Goal: Find specific fact: Find specific fact

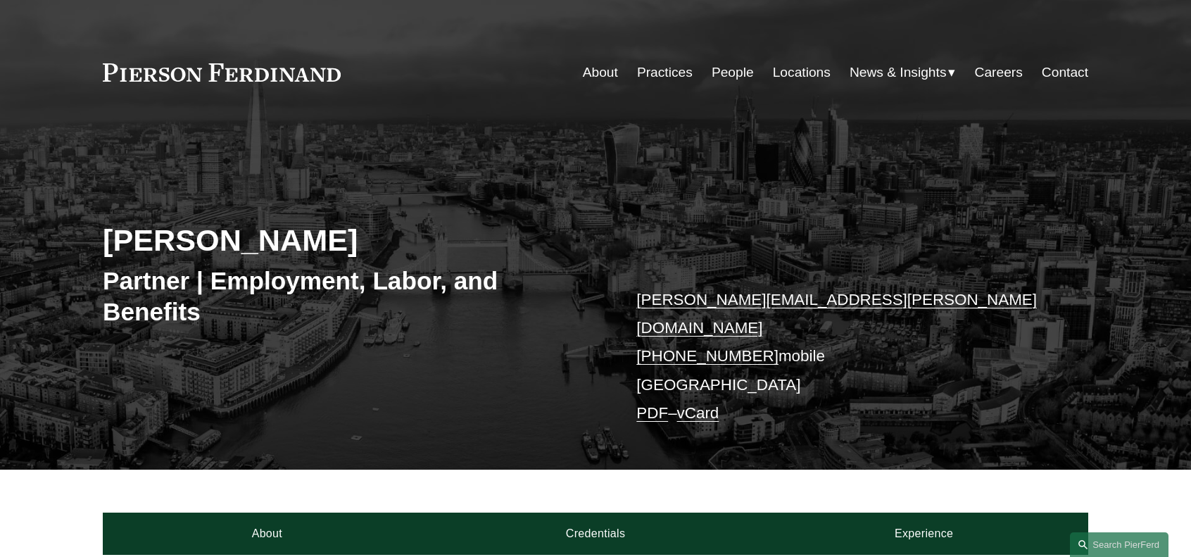
click at [1044, 72] on link "Contact" at bounding box center [1065, 72] width 46 height 27
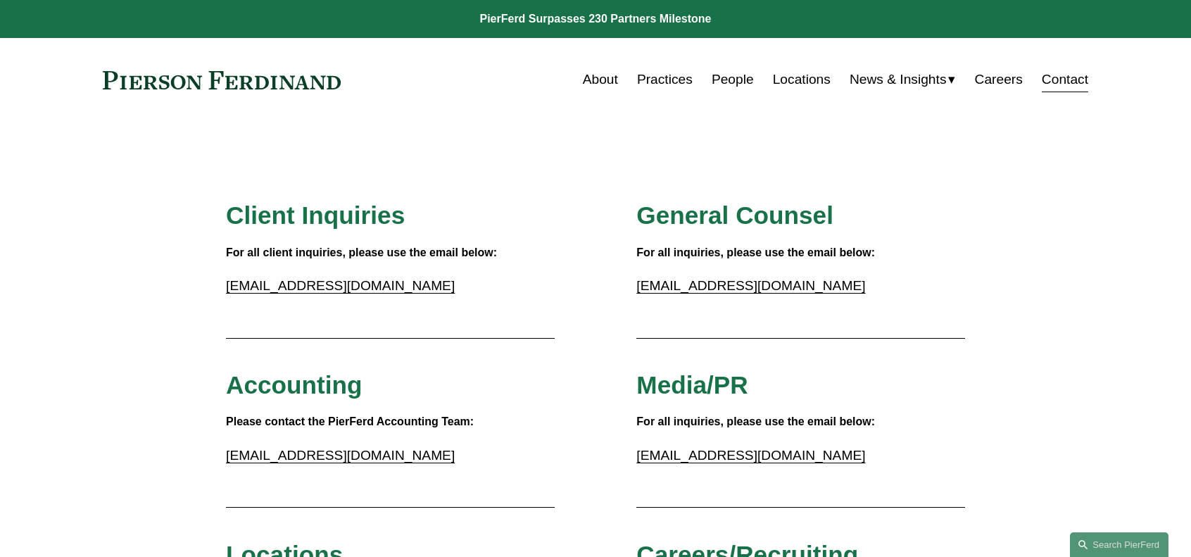
click at [252, 82] on link at bounding box center [222, 80] width 238 height 18
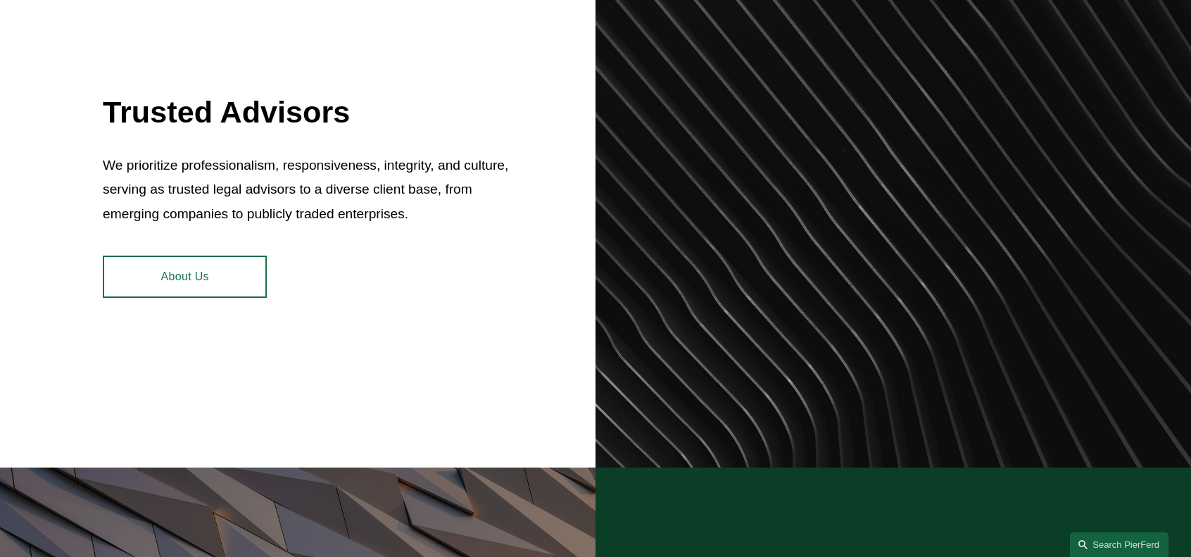
scroll to position [609, 0]
click at [234, 273] on link "About Us" at bounding box center [185, 277] width 164 height 42
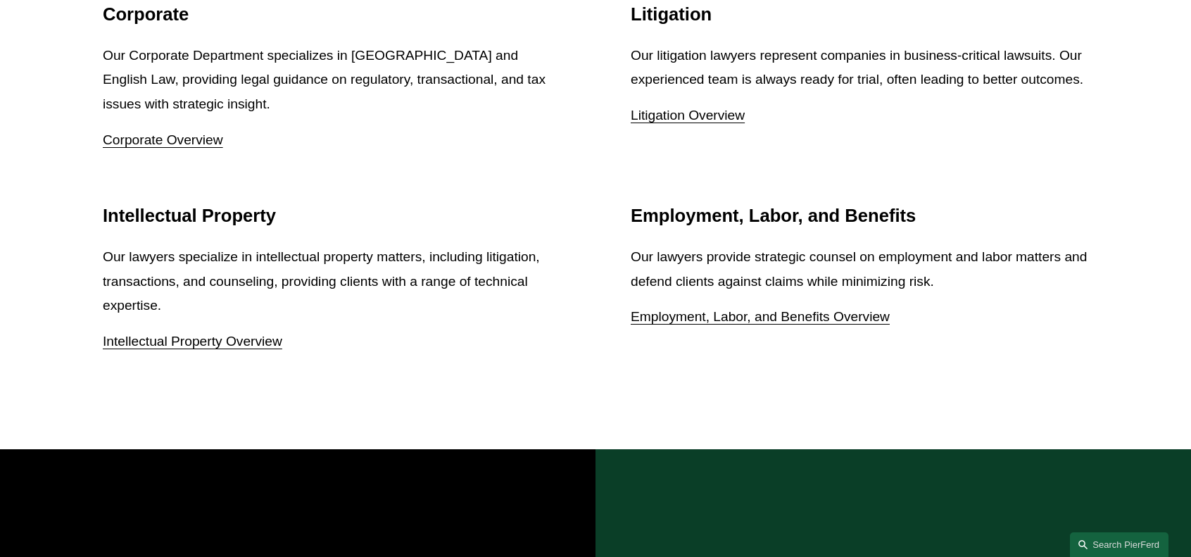
scroll to position [1933, 0]
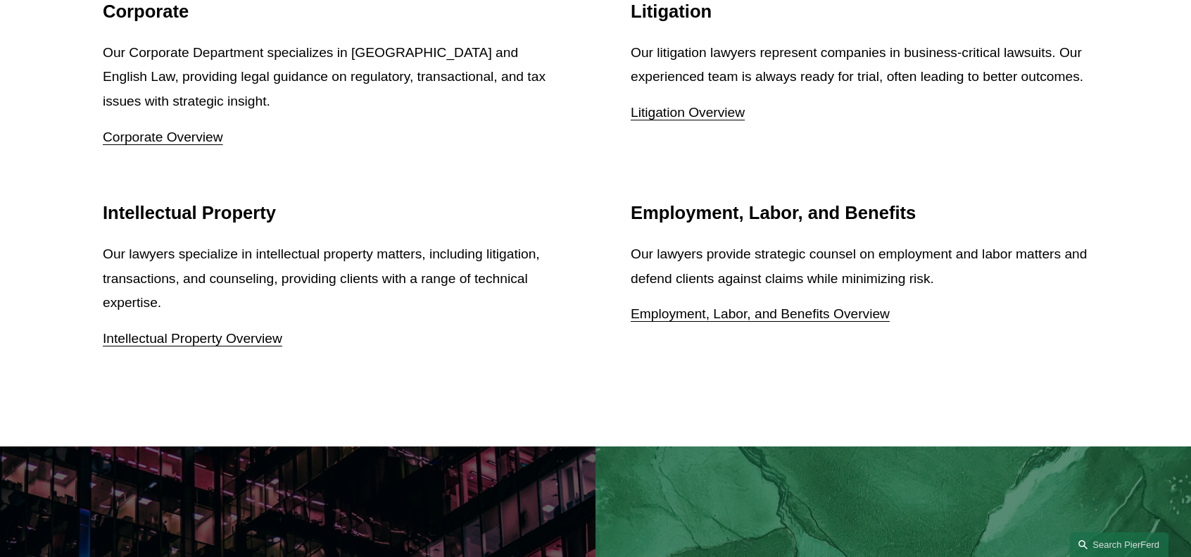
click at [795, 309] on p "Employment, Labor, and Benefits Overview" at bounding box center [859, 314] width 457 height 25
click at [795, 320] on link "Employment, Labor, and Benefits Overview" at bounding box center [760, 313] width 259 height 15
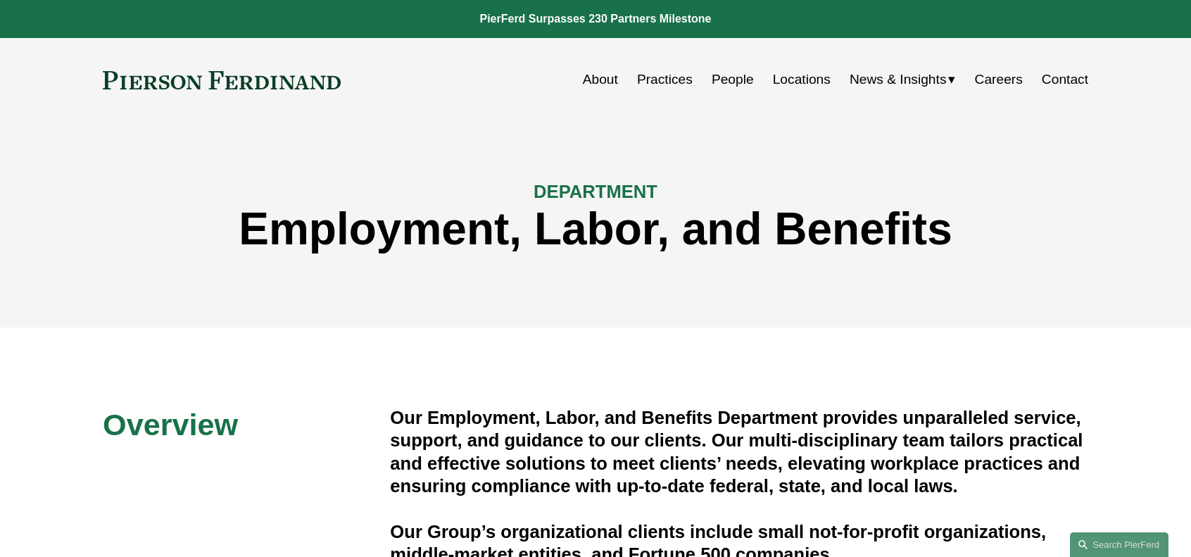
click at [792, 81] on link "Locations" at bounding box center [802, 79] width 58 height 27
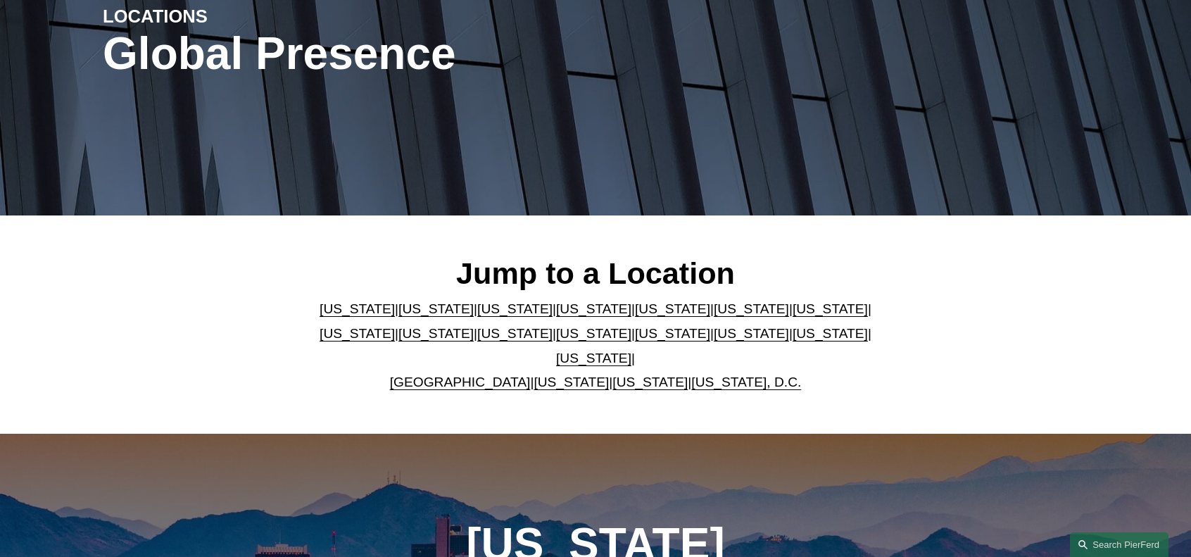
scroll to position [197, 0]
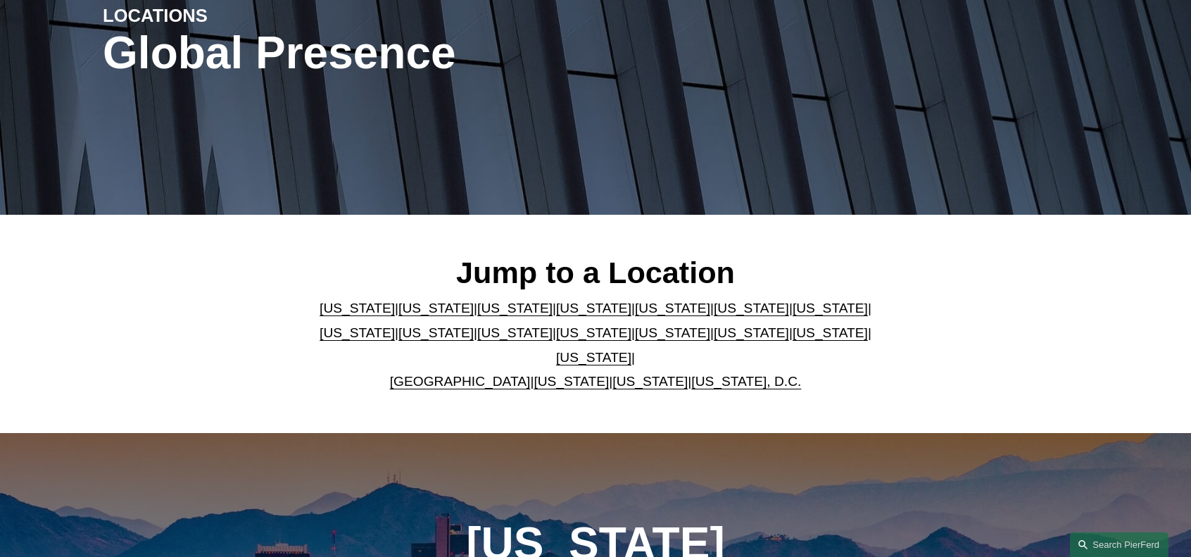
click at [465, 374] on link "[GEOGRAPHIC_DATA]" at bounding box center [460, 381] width 141 height 15
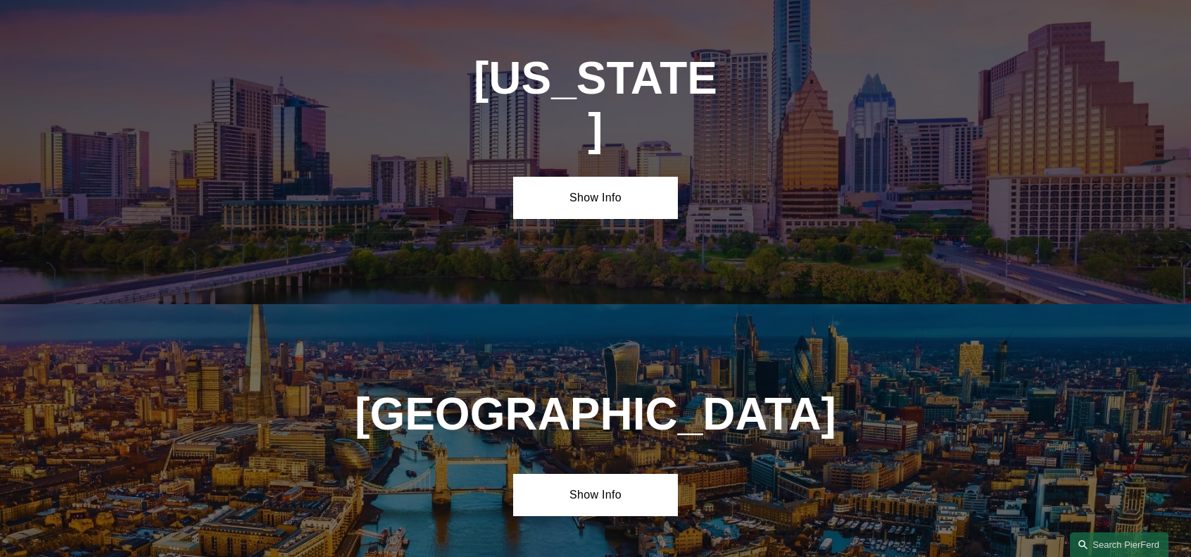
scroll to position [5067, 0]
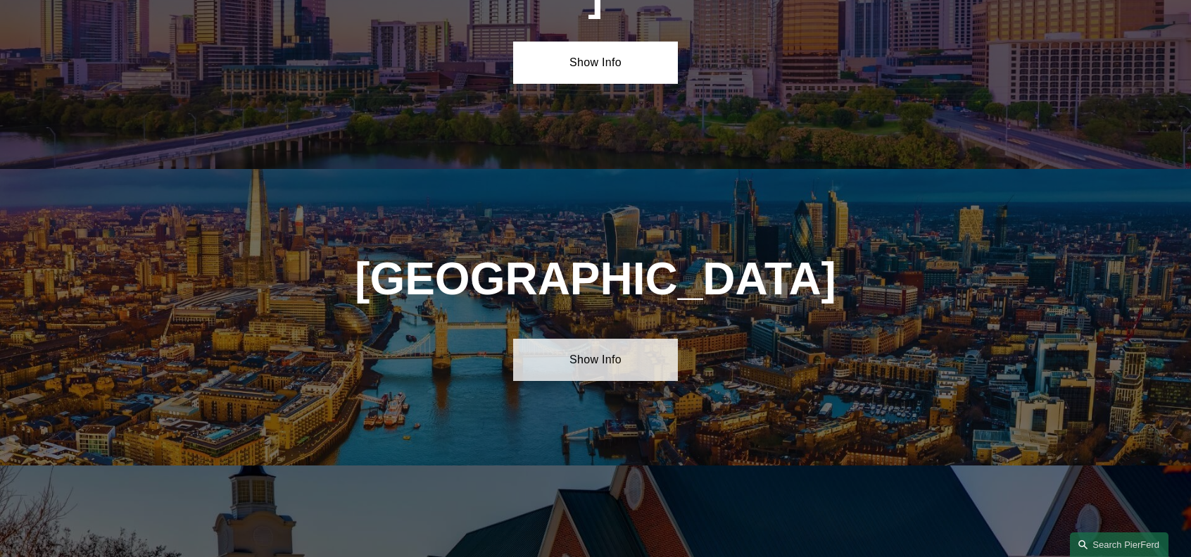
click at [603, 339] on link "Show Info" at bounding box center [595, 360] width 164 height 42
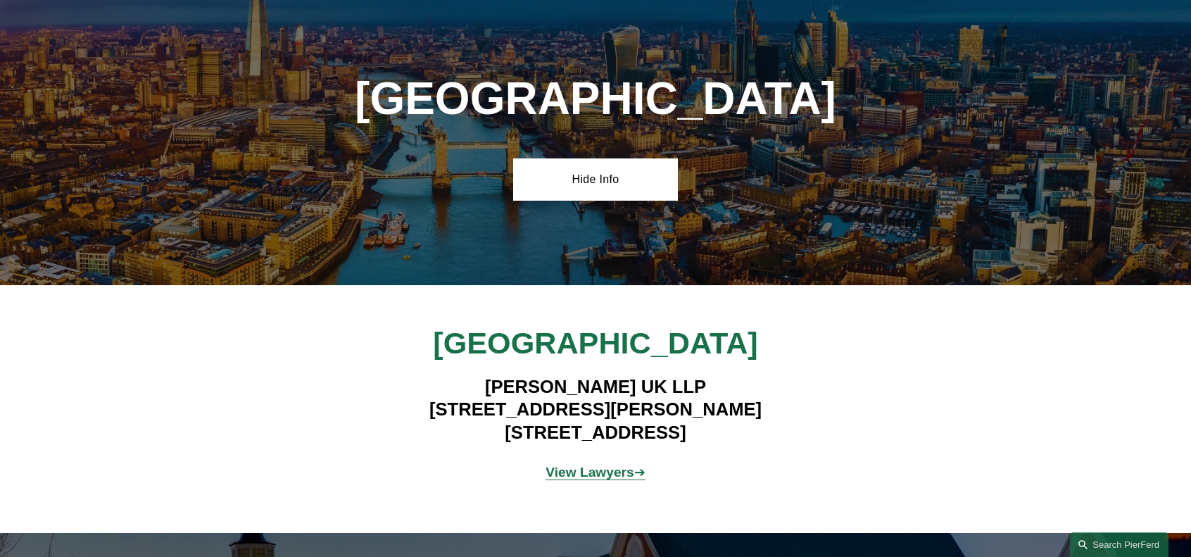
scroll to position [5255, 0]
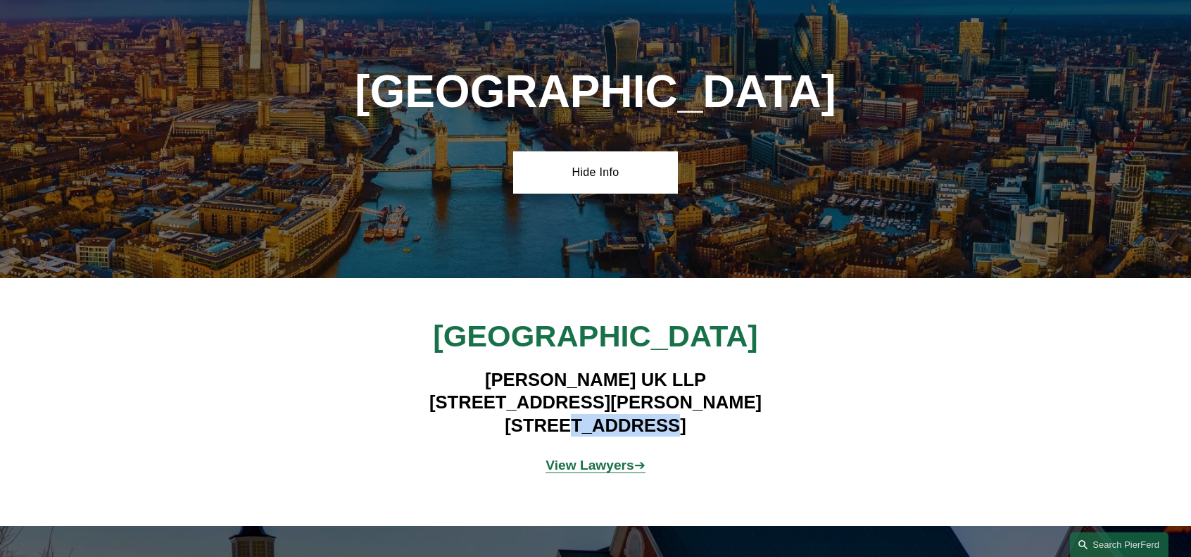
drag, startPoint x: 677, startPoint y: 255, endPoint x: 583, endPoint y: 255, distance: 93.6
click at [583, 368] on h4 "[PERSON_NAME] UK LLP [STREET_ADDRESS][PERSON_NAME]" at bounding box center [595, 402] width 410 height 68
copy h4 "EC4N 7BJ"
